Goal: Task Accomplishment & Management: Complete application form

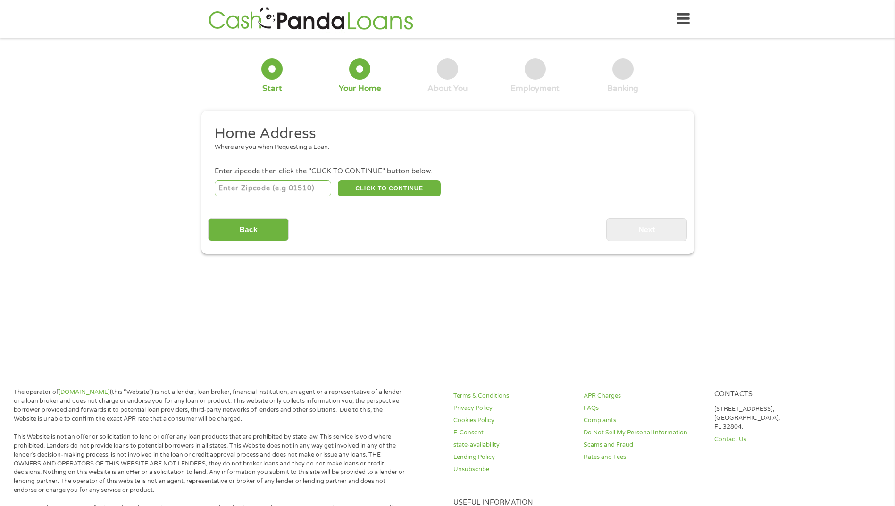
click at [258, 190] on input "number" at bounding box center [273, 189] width 116 height 16
type input "85224"
click at [412, 199] on div "Home Address Where are you when Requesting a Loan. Enter zipcode then click the…" at bounding box center [447, 182] width 479 height 117
click at [406, 191] on button "CLICK TO CONTINUE" at bounding box center [389, 189] width 103 height 16
type input "85224"
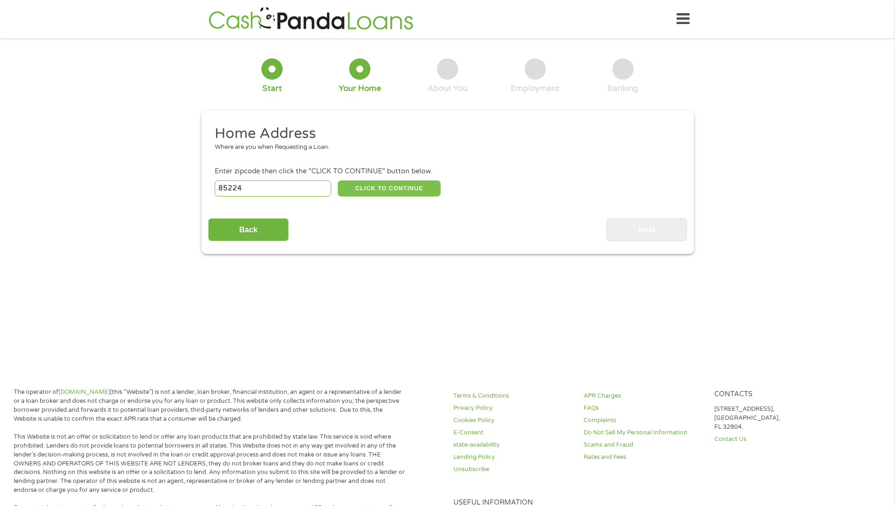
type input "[PERSON_NAME]"
select select "[US_STATE]"
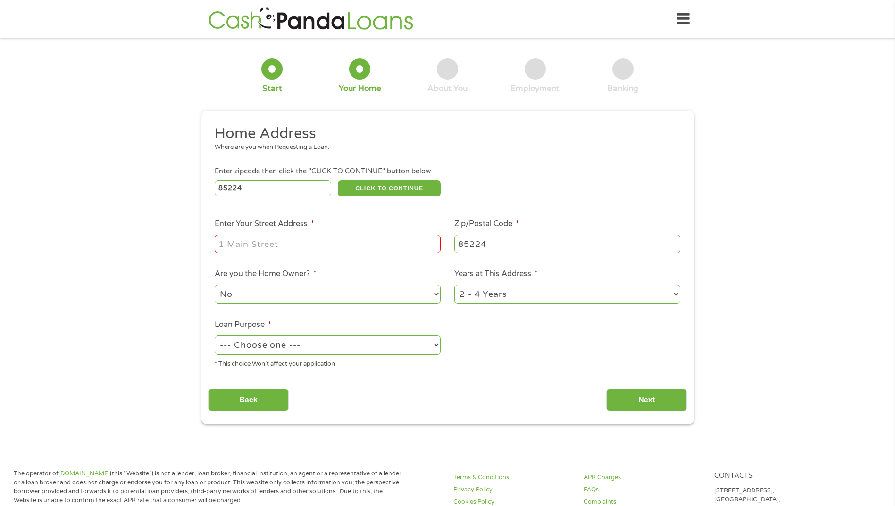
click at [297, 244] on input "Enter Your Street Address *" at bounding box center [328, 244] width 226 height 18
type input "[STREET_ADDRESS][PERSON_NAME]"
click at [439, 347] on select "--- Choose one --- Pay Bills Debt Consolidation Home Improvement Major Purchase…" at bounding box center [328, 345] width 226 height 19
select select "paybills"
click at [215, 336] on select "--- Choose one --- Pay Bills Debt Consolidation Home Improvement Major Purchase…" at bounding box center [328, 345] width 226 height 19
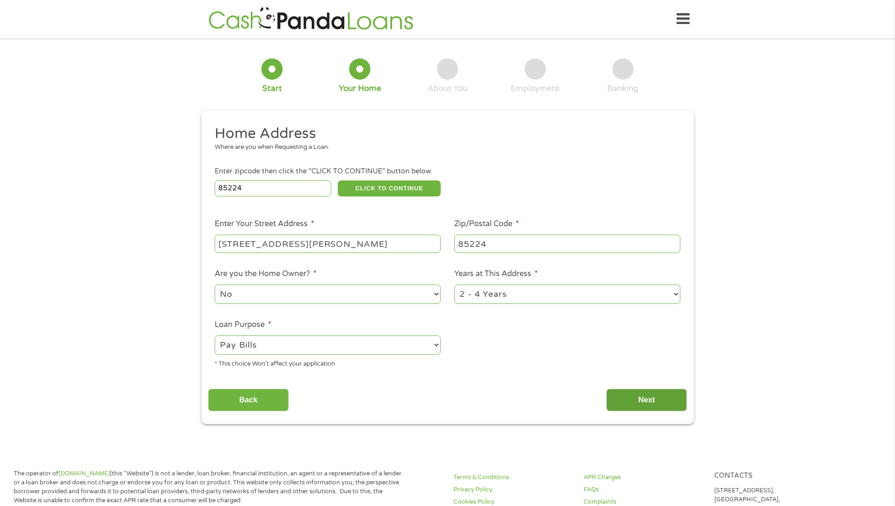
click at [630, 403] on input "Next" at bounding box center [646, 400] width 81 height 23
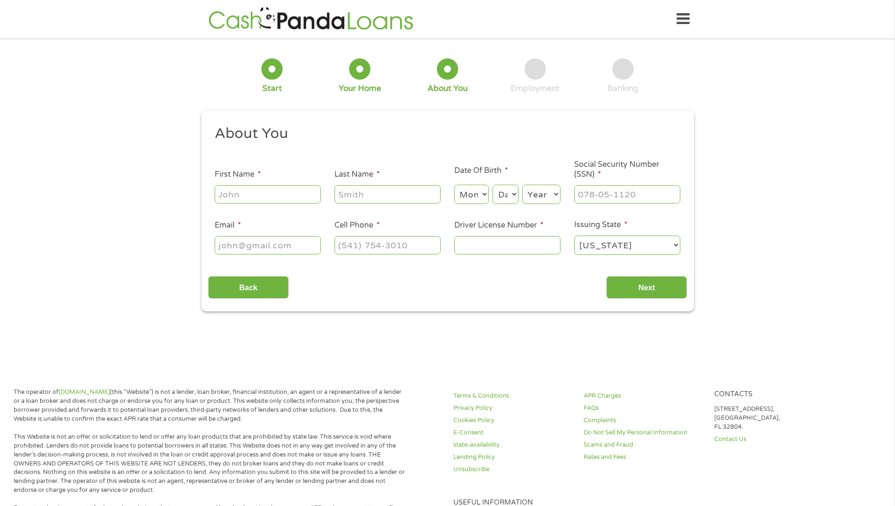
scroll to position [4, 4]
click at [257, 194] on input "First Name *" at bounding box center [268, 194] width 106 height 18
type input "[PERSON_NAME]"
type input "[PERSON_NAME][EMAIL_ADDRESS][DOMAIN_NAME]"
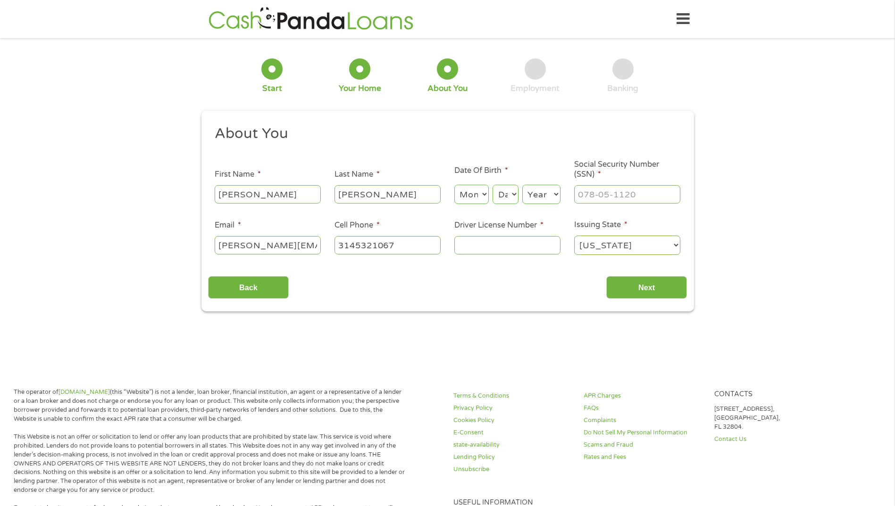
type input "[PHONE_NUMBER]"
click at [542, 248] on input "Driver License Number *" at bounding box center [507, 245] width 106 height 18
click at [638, 195] on input "___-__-____" at bounding box center [627, 194] width 106 height 18
click at [579, 192] on input "___-__-____" at bounding box center [627, 194] width 106 height 18
type input "486-92-3125"
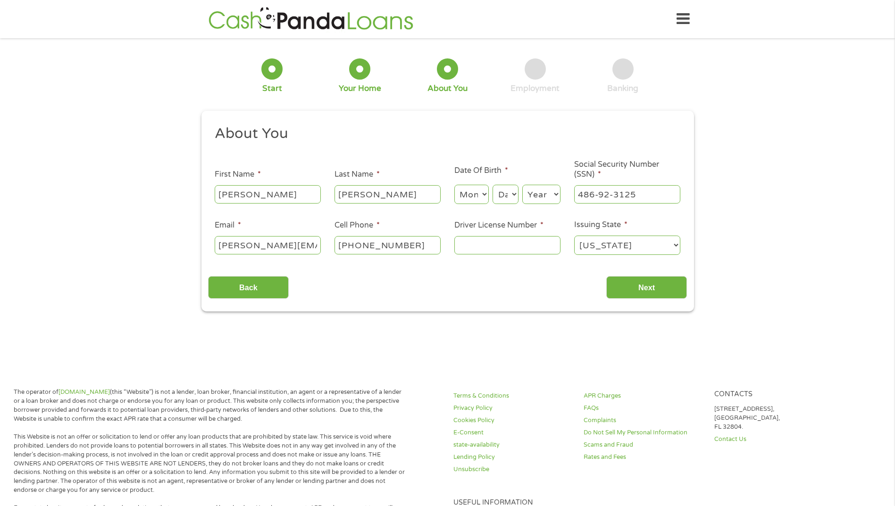
click at [538, 248] on input "Driver License Number *" at bounding box center [507, 245] width 106 height 18
type input "d08193223"
click at [638, 282] on input "Next" at bounding box center [646, 287] width 81 height 23
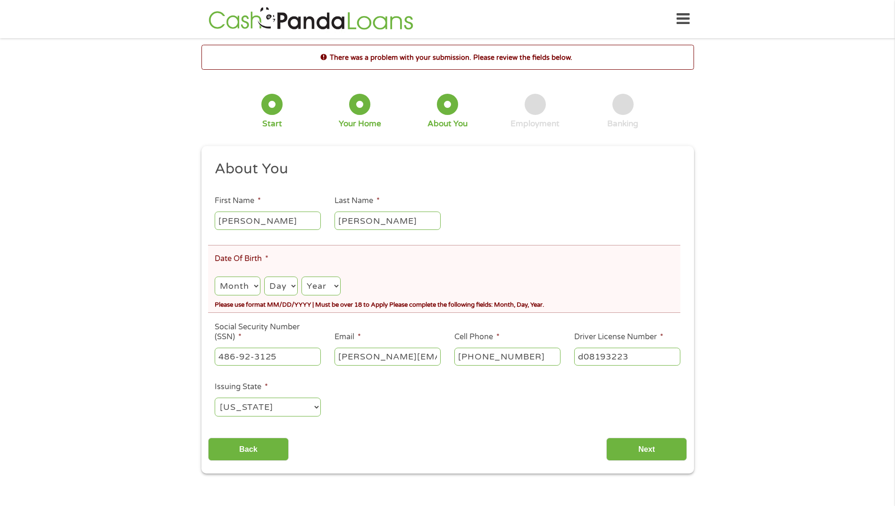
click at [250, 284] on select "Month 1 2 3 4 5 6 7 8 9 10 11 12" at bounding box center [237, 286] width 45 height 19
select select "9"
click at [215, 277] on select "Month 1 2 3 4 5 6 7 8 9 10 11 12" at bounding box center [237, 286] width 45 height 19
click at [289, 290] on select "Day 1 2 3 4 5 6 7 8 9 10 11 12 13 14 15 16 17 18 19 20 21 22 23 24 25 26 27 28 …" at bounding box center [280, 286] width 33 height 19
select select "12"
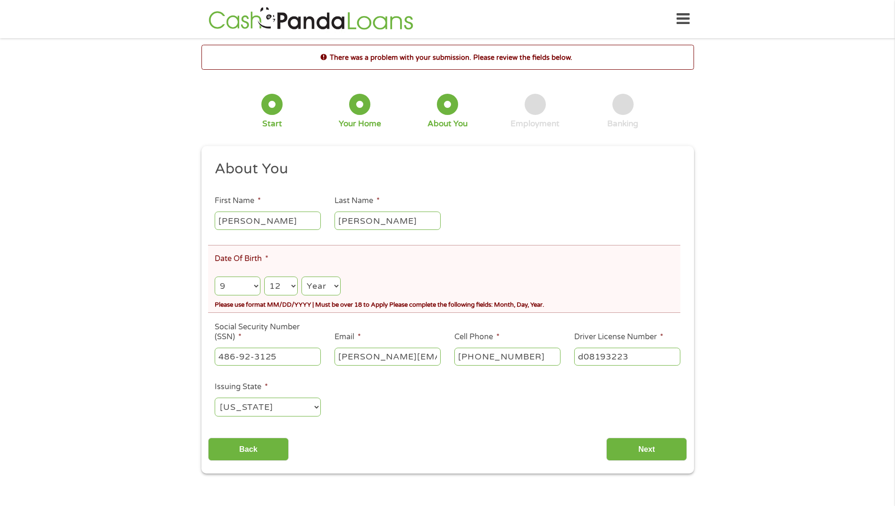
click at [264, 277] on select "Day 1 2 3 4 5 6 7 8 9 10 11 12 13 14 15 16 17 18 19 20 21 22 23 24 25 26 27 28 …" at bounding box center [280, 286] width 33 height 19
click at [333, 285] on select "Year [DATE] 2006 2005 2004 2003 2002 2001 2000 1999 1998 1997 1996 1995 1994 19…" at bounding box center [320, 286] width 39 height 19
select select "1983"
click at [301, 277] on select "Year [DATE] 2006 2005 2004 2003 2002 2001 2000 1999 1998 1997 1996 1995 1994 19…" at bounding box center [320, 286] width 39 height 19
click at [647, 446] on input "Next" at bounding box center [646, 449] width 81 height 23
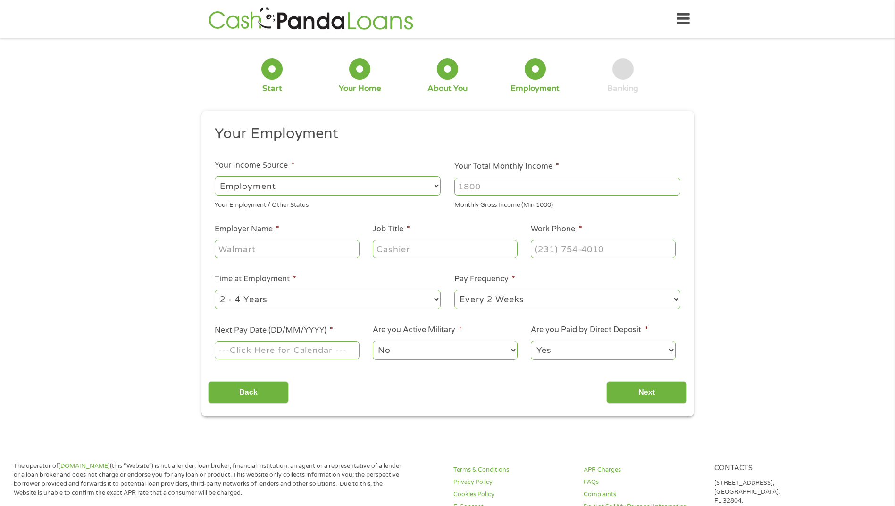
click at [493, 186] on input "Your Total Monthly Income *" at bounding box center [567, 187] width 226 height 18
type input "4000"
click at [433, 186] on select "--- Choose one --- Employment [DEMOGRAPHIC_DATA] Benefits" at bounding box center [328, 185] width 226 height 19
click at [434, 186] on select "--- Choose one --- Employment [DEMOGRAPHIC_DATA] Benefits" at bounding box center [328, 185] width 226 height 19
click at [336, 249] on input "Employer Name *" at bounding box center [287, 249] width 144 height 18
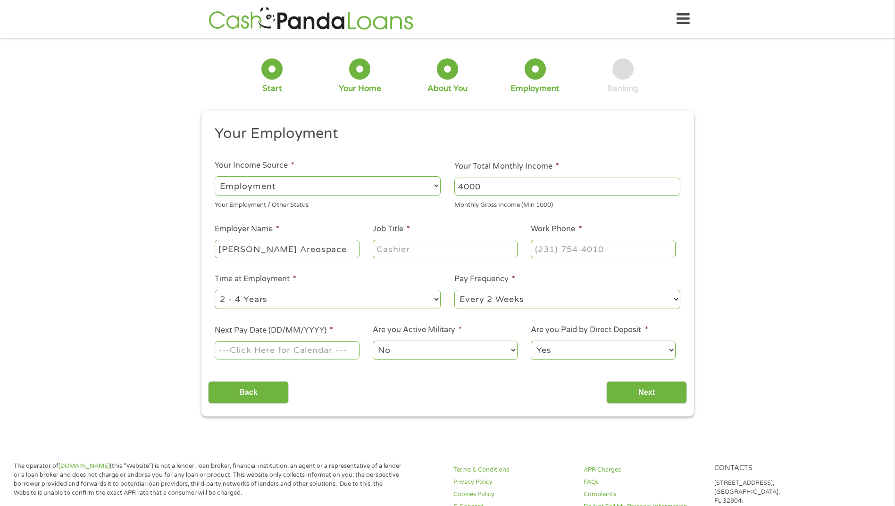
type input "[PERSON_NAME] Areospace"
click at [415, 248] on input "Job Title *" at bounding box center [445, 249] width 144 height 18
type input "inspector"
type input "(___) ___-____"
click at [613, 251] on input "(___) ___-____" at bounding box center [602, 249] width 144 height 18
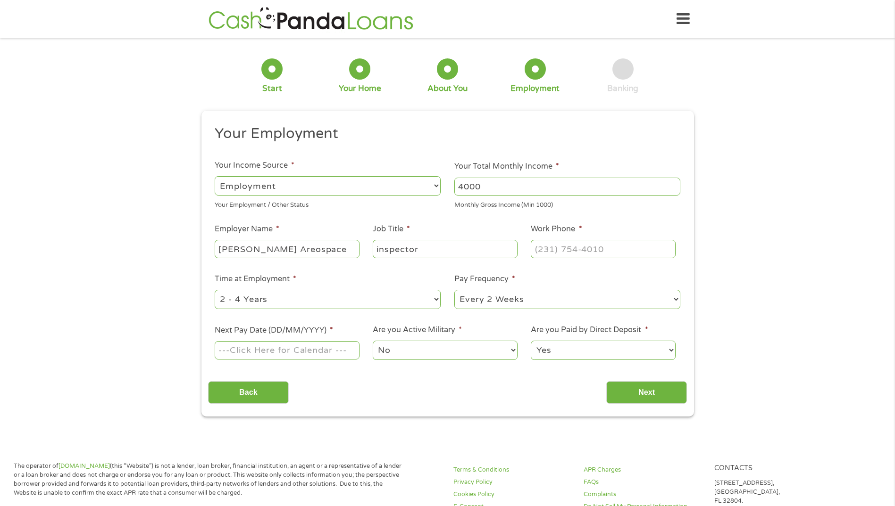
click at [435, 298] on select "--- Choose one --- 1 Year or less 1 - 2 Years 2 - 4 Years Over 4 Years" at bounding box center [328, 299] width 226 height 19
select select "60months"
click at [215, 290] on select "--- Choose one --- 1 Year or less 1 - 2 Years 2 - 4 Years Over 4 Years" at bounding box center [328, 299] width 226 height 19
click at [671, 298] on select "--- Choose one --- Every 2 Weeks Every Week Monthly Semi-Monthly" at bounding box center [567, 299] width 226 height 19
select select "semimonthly"
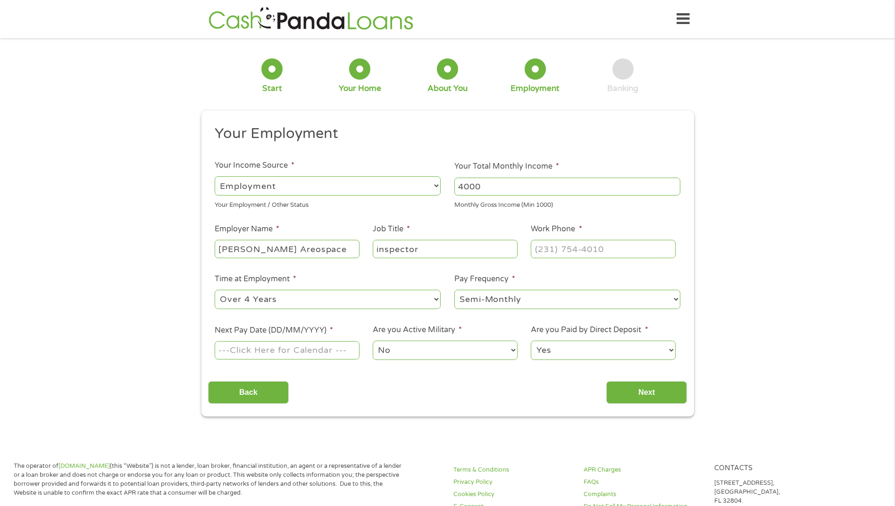
click at [454, 290] on select "--- Choose one --- Every 2 Weeks Every Week Monthly Semi-Monthly" at bounding box center [567, 299] width 226 height 19
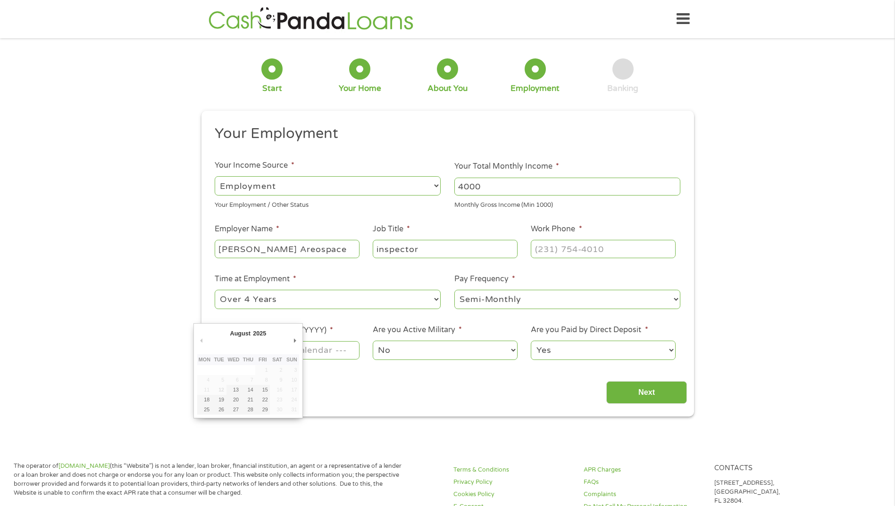
click at [317, 353] on input "Next Pay Date (DD/MM/YYYY) *" at bounding box center [287, 350] width 144 height 18
click at [278, 410] on td "30" at bounding box center [277, 410] width 15 height 10
type input "[DATE]"
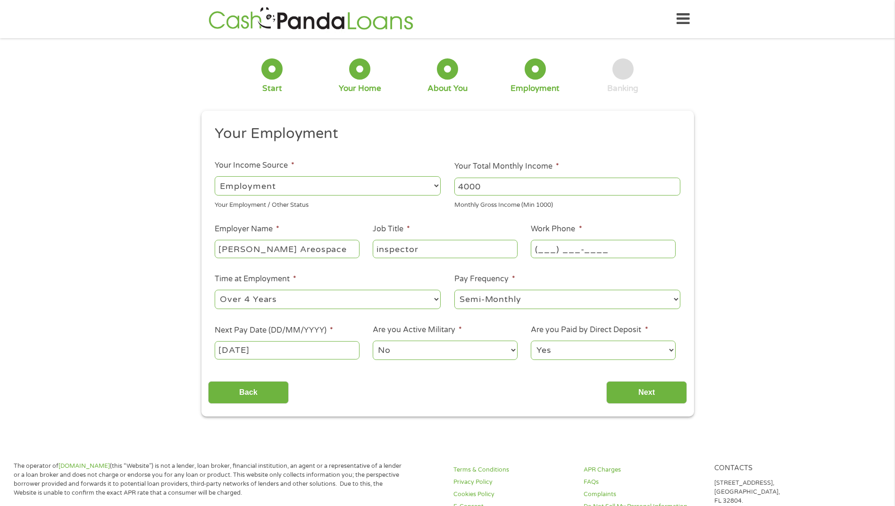
click at [558, 248] on input "(___) ___-____" at bounding box center [602, 249] width 144 height 18
type input "[PHONE_NUMBER]"
click at [644, 394] on input "Next" at bounding box center [646, 392] width 81 height 23
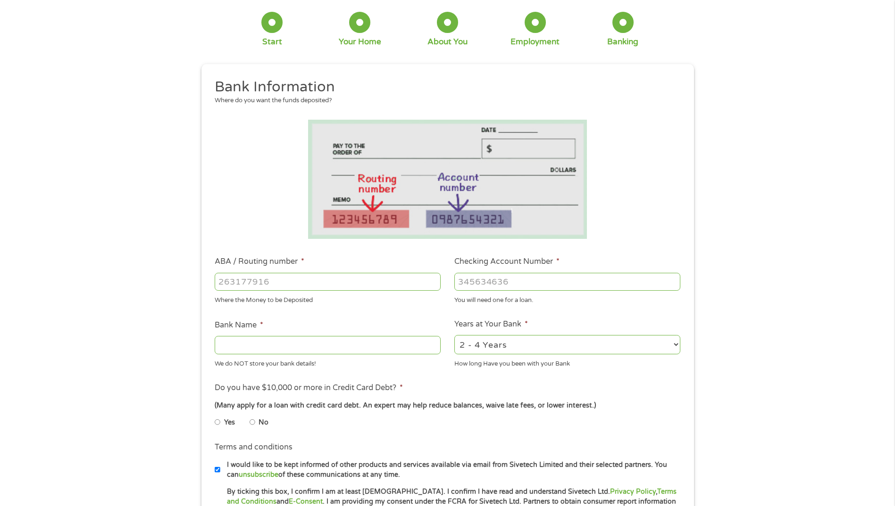
scroll to position [47, 0]
click at [338, 340] on input "Bank Name *" at bounding box center [328, 345] width 226 height 18
type input "capital one"
click at [261, 425] on label "No" at bounding box center [263, 422] width 10 height 10
click at [255, 425] on input "No" at bounding box center [252, 421] width 6 height 15
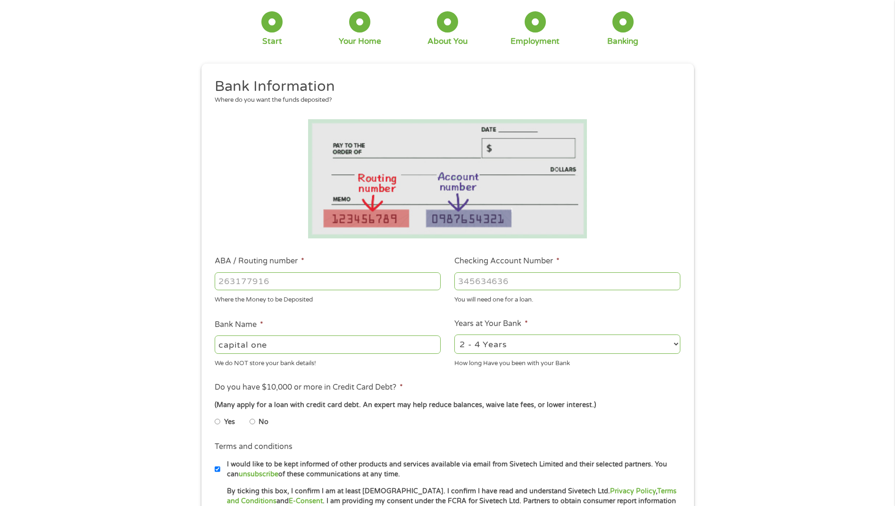
radio input "true"
click at [239, 279] on input "ABA / Routing number *" at bounding box center [328, 282] width 226 height 18
click at [242, 283] on input "ABA / Routing number *" at bounding box center [328, 282] width 226 height 18
type input "031176110"
type input "CAPITAL ONE NA"
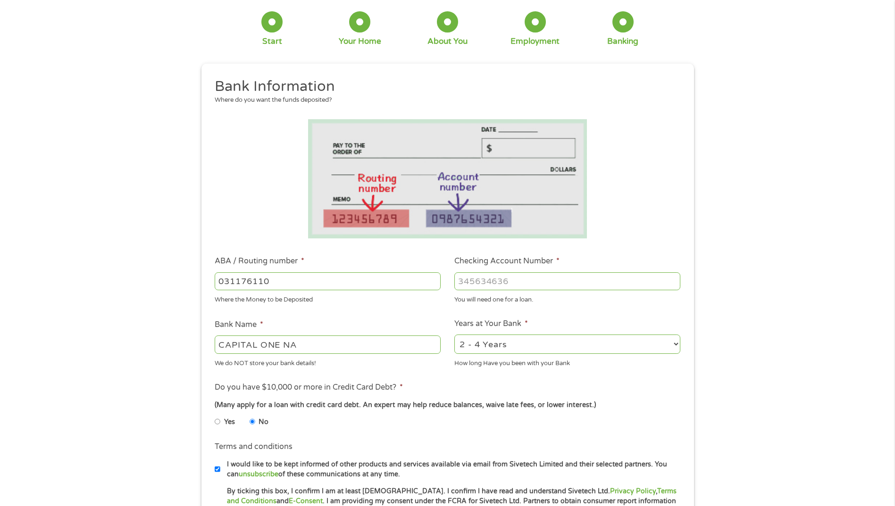
type input "031176110"
click at [481, 284] on input "Checking Account Number *" at bounding box center [567, 282] width 226 height 18
type input "36114060759"
click at [673, 345] on select "2 - 4 Years 6 - 12 Months 1 - 2 Years Over 4 Years" at bounding box center [567, 344] width 226 height 19
select select "60months"
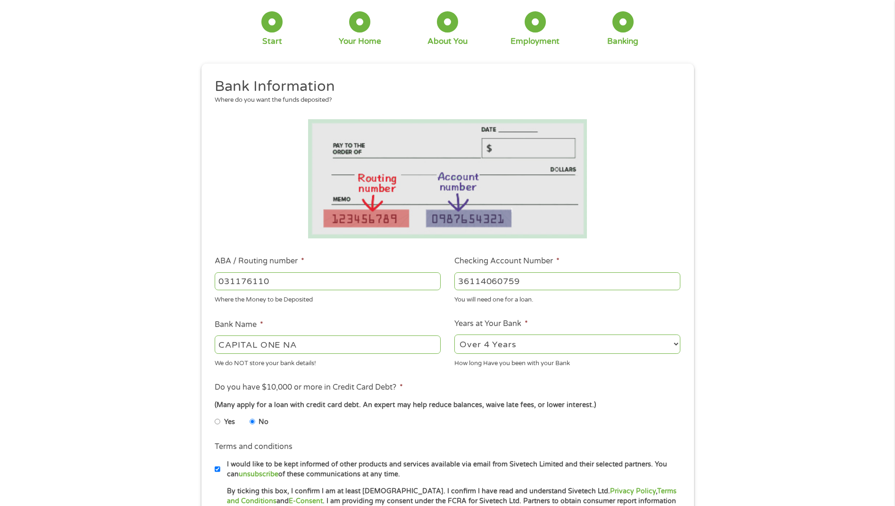
click at [454, 335] on select "2 - 4 Years 6 - 12 Months 1 - 2 Years Over 4 Years" at bounding box center [567, 344] width 226 height 19
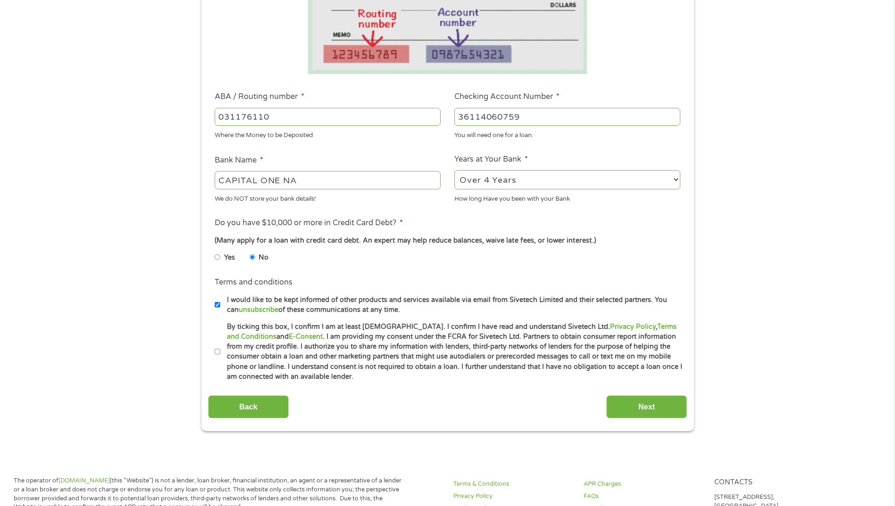
scroll to position [236, 0]
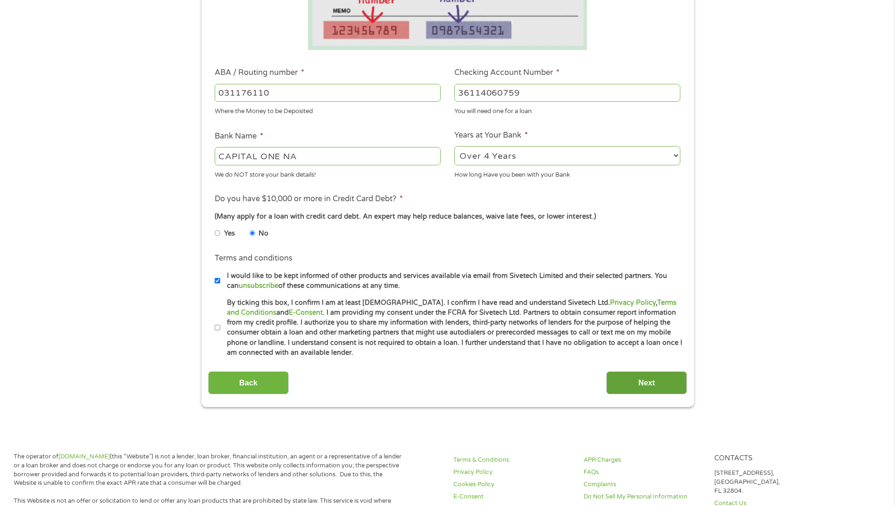
click at [652, 382] on input "Next" at bounding box center [646, 383] width 81 height 23
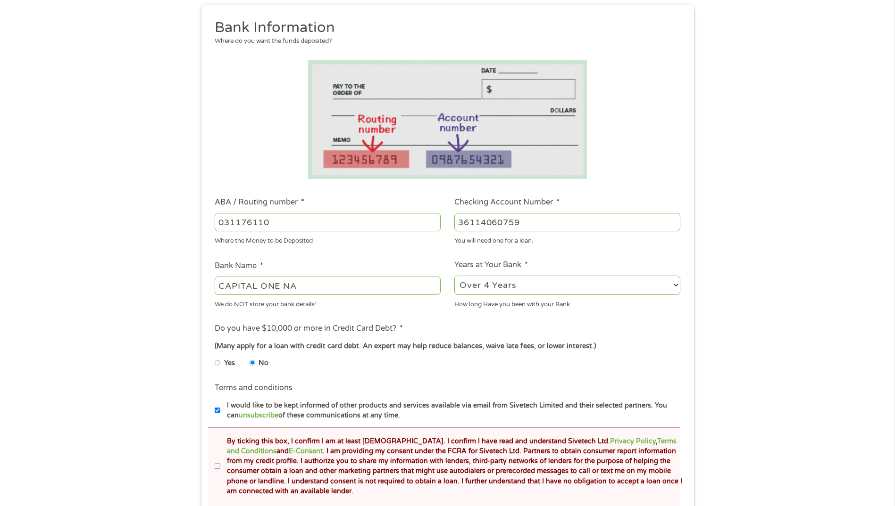
scroll to position [189, 0]
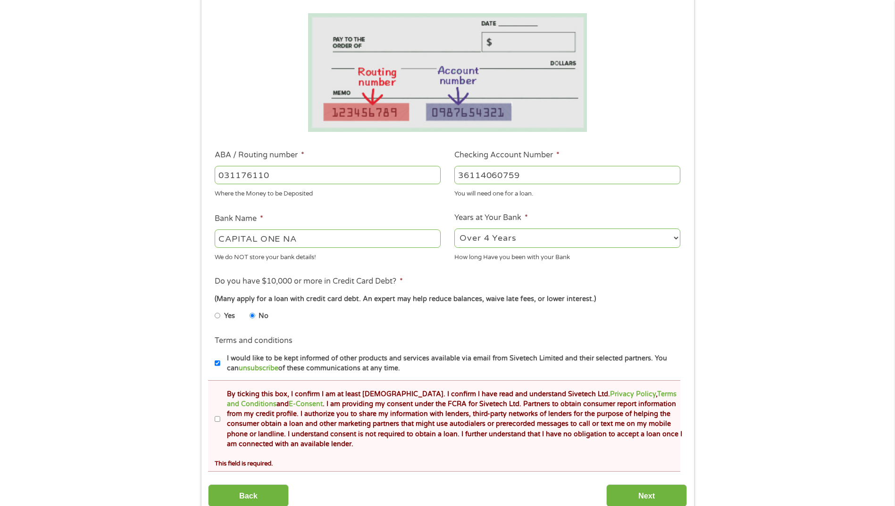
click at [217, 416] on input "By ticking this box, I confirm I am at least [DEMOGRAPHIC_DATA]. I confirm I ha…" at bounding box center [218, 419] width 6 height 15
checkbox input "true"
click at [628, 489] on input "Next" at bounding box center [646, 496] width 81 height 23
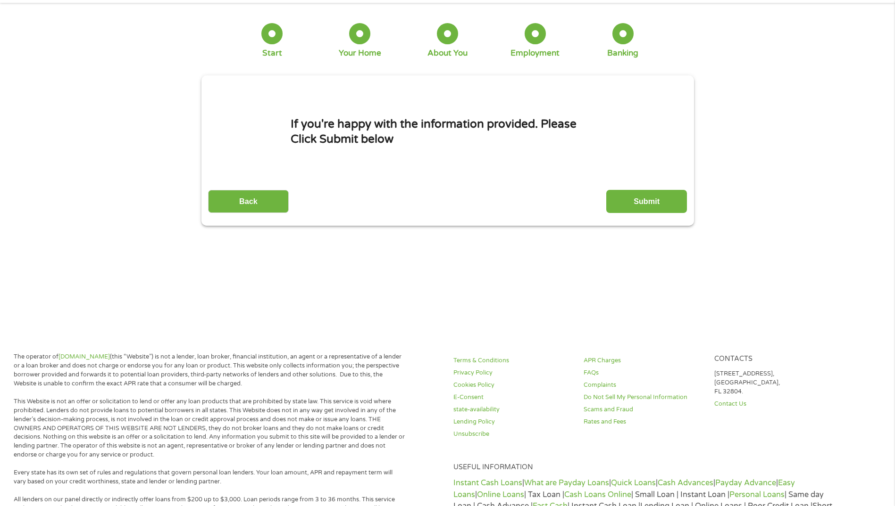
scroll to position [0, 0]
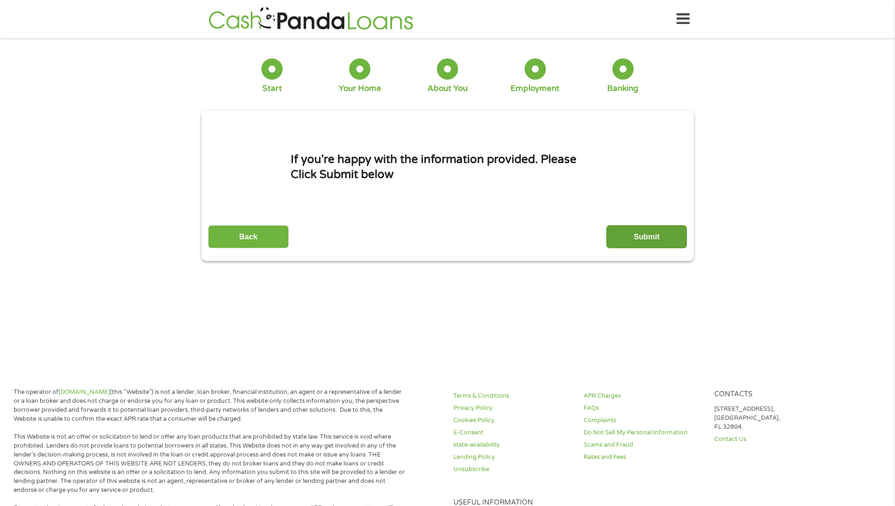
click at [634, 234] on input "Submit" at bounding box center [646, 236] width 81 height 23
